Goal: Task Accomplishment & Management: Manage account settings

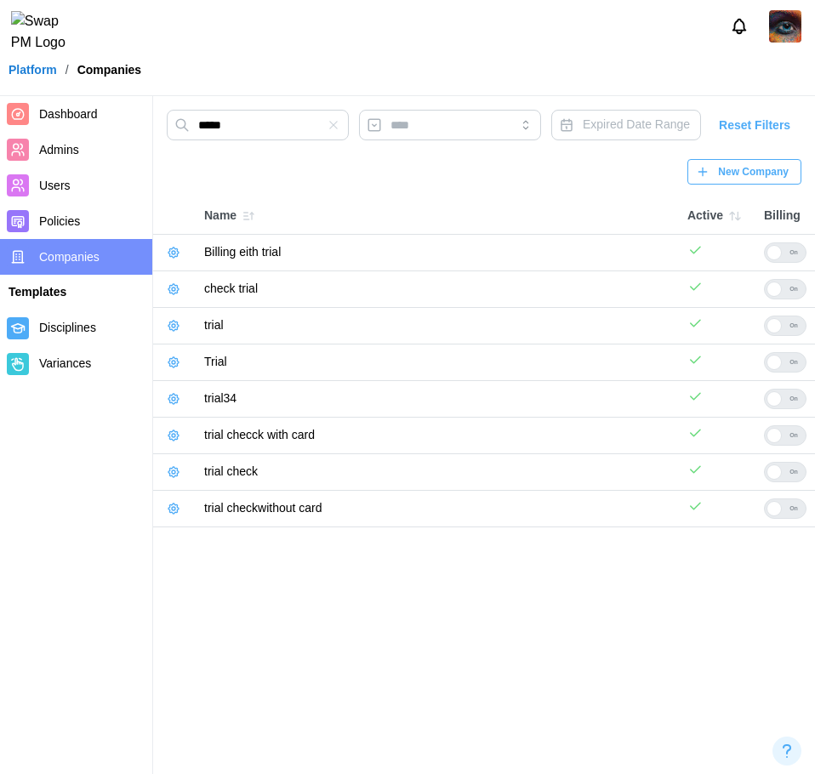
click at [171, 324] on button "button" at bounding box center [174, 326] width 24 height 24
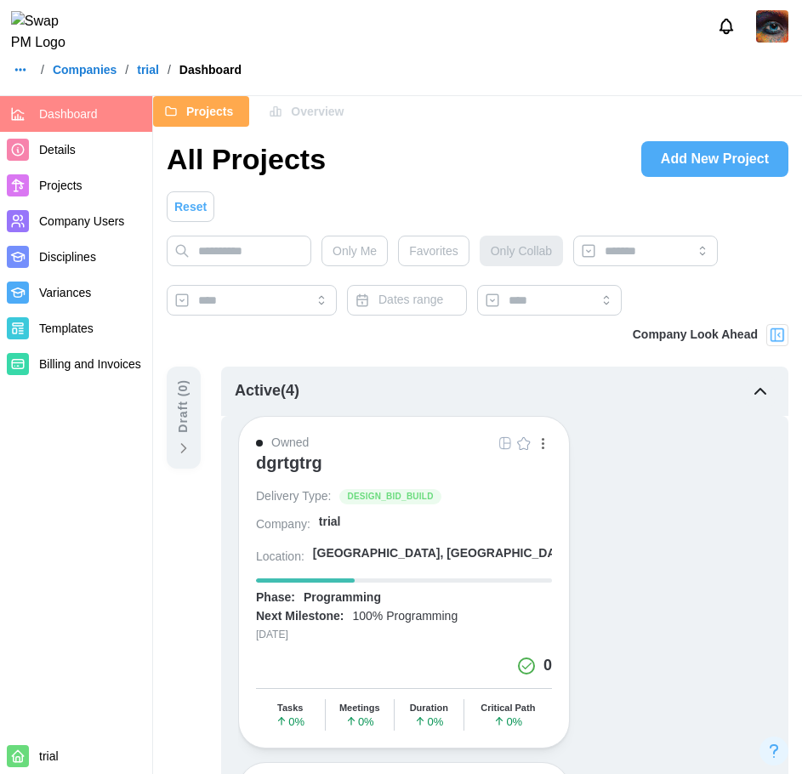
click at [271, 467] on div "dgrtgtrg" at bounding box center [289, 463] width 66 height 20
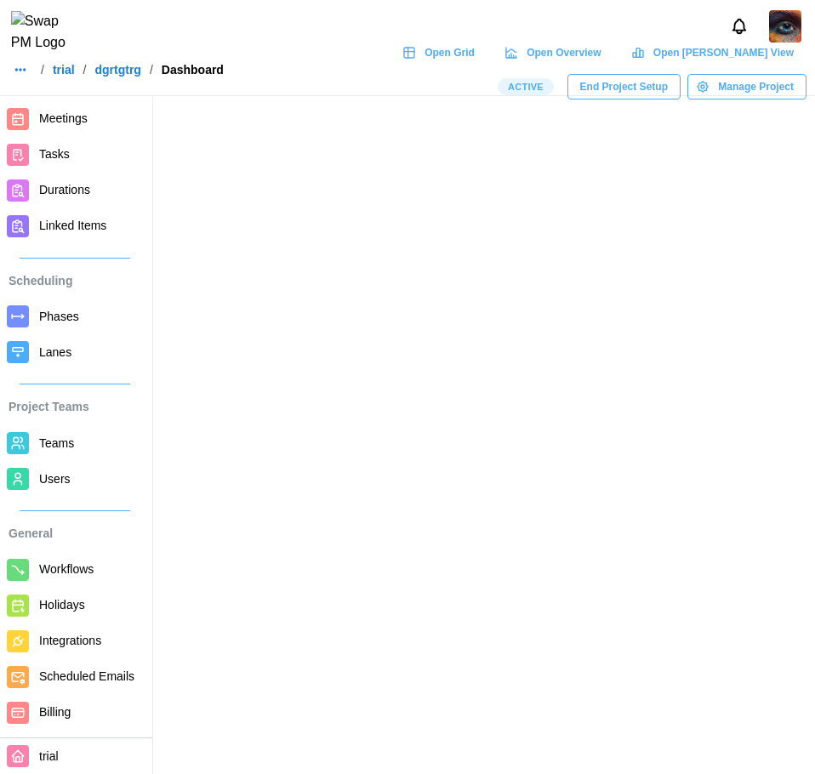
scroll to position [106, 0]
click at [70, 705] on span "Billing" at bounding box center [54, 712] width 31 height 14
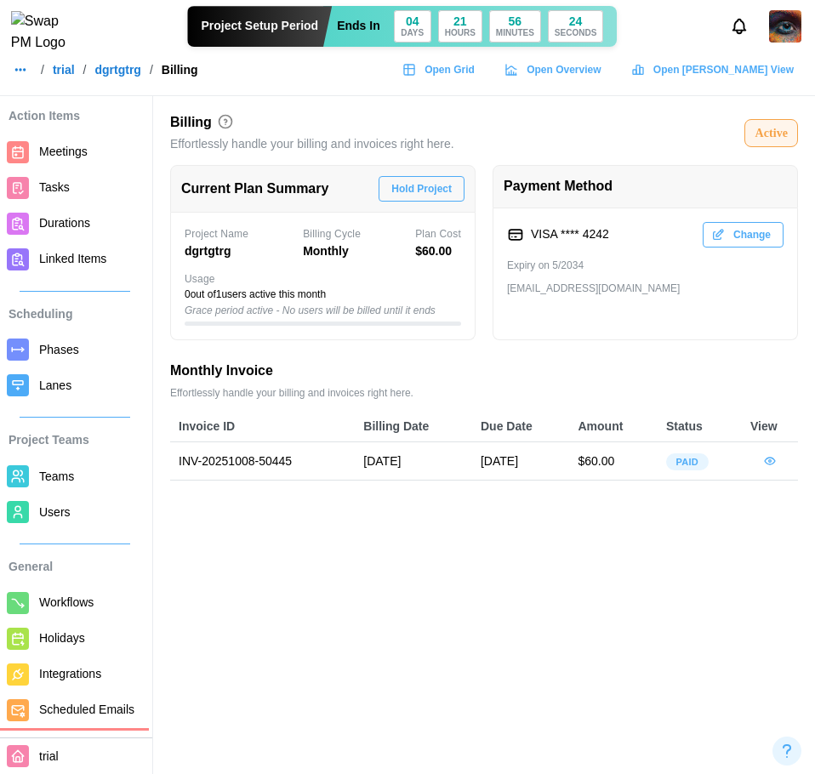
scroll to position [106, 0]
